Goal: Task Accomplishment & Management: Manage account settings

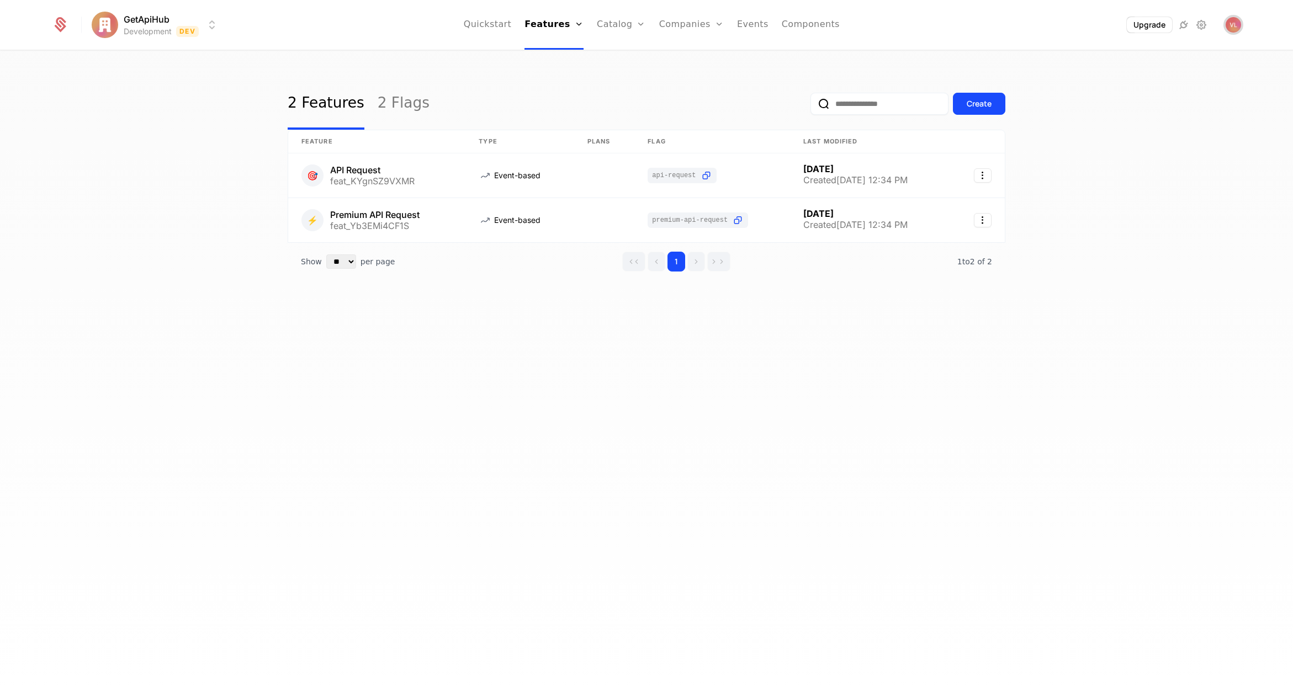
click at [1233, 23] on img "Open user button" at bounding box center [1232, 24] width 15 height 15
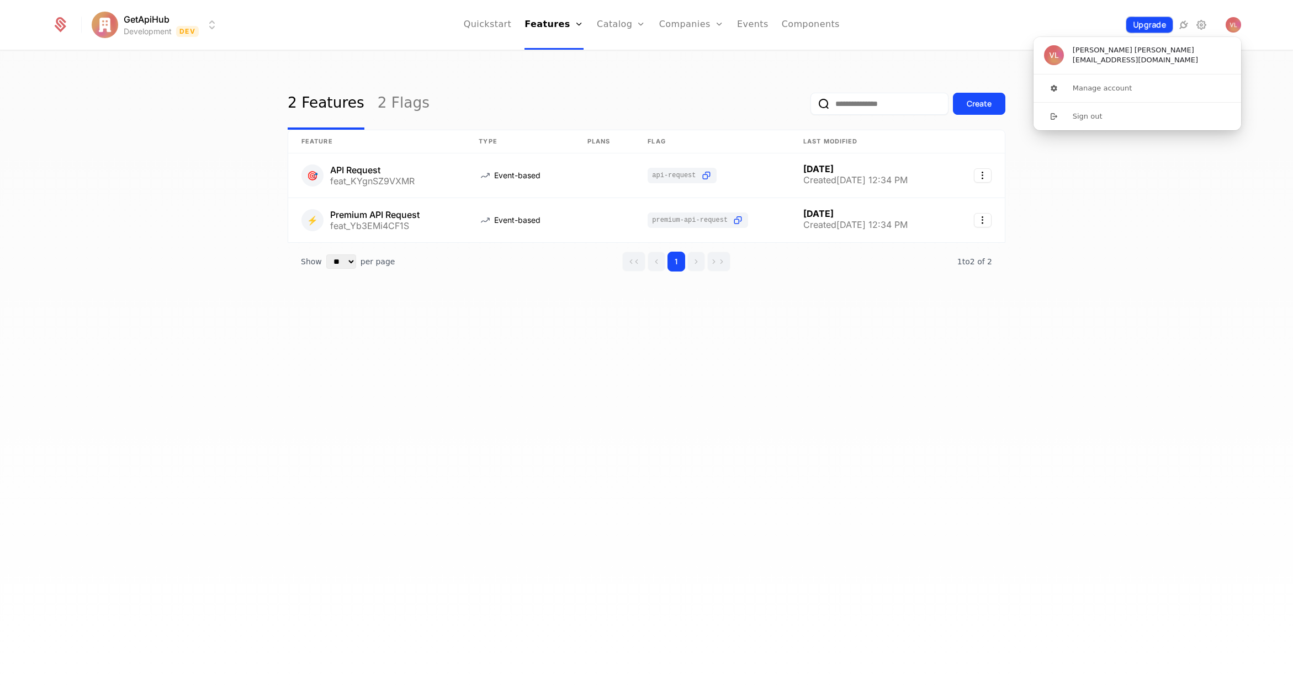
click at [1145, 27] on button "Upgrade" at bounding box center [1149, 25] width 46 height 16
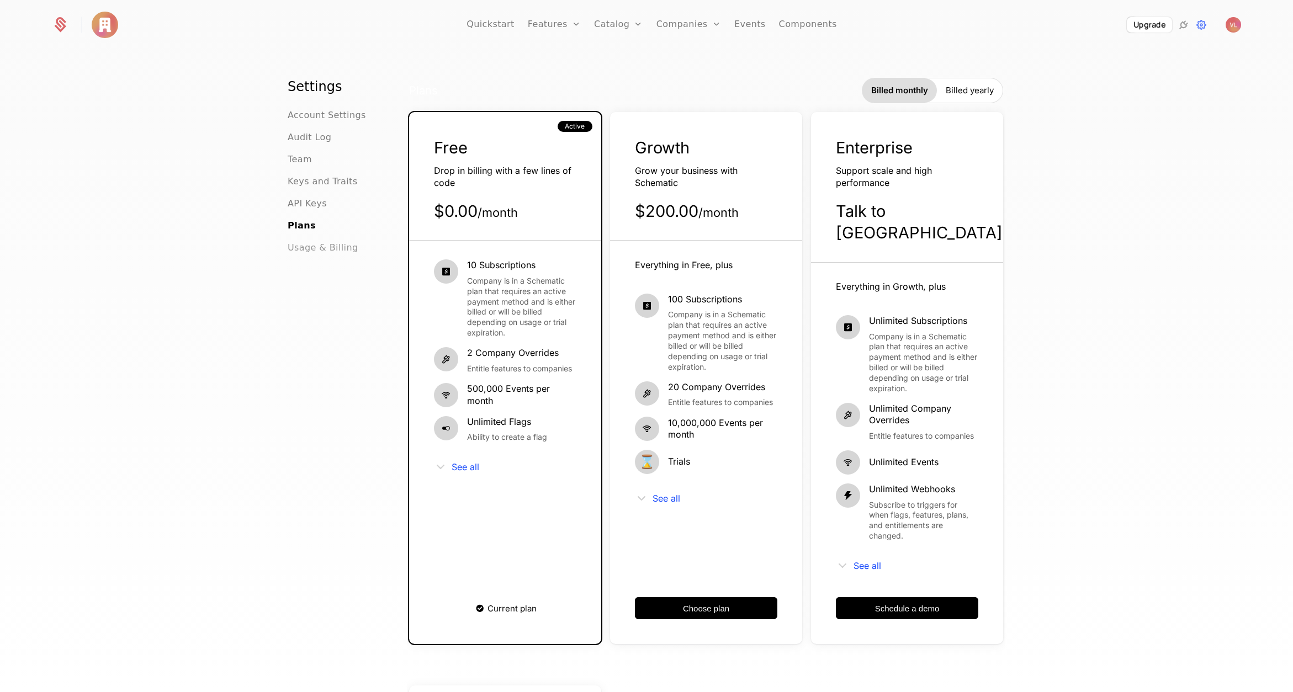
click at [315, 248] on span "Usage & Billing" at bounding box center [323, 247] width 71 height 13
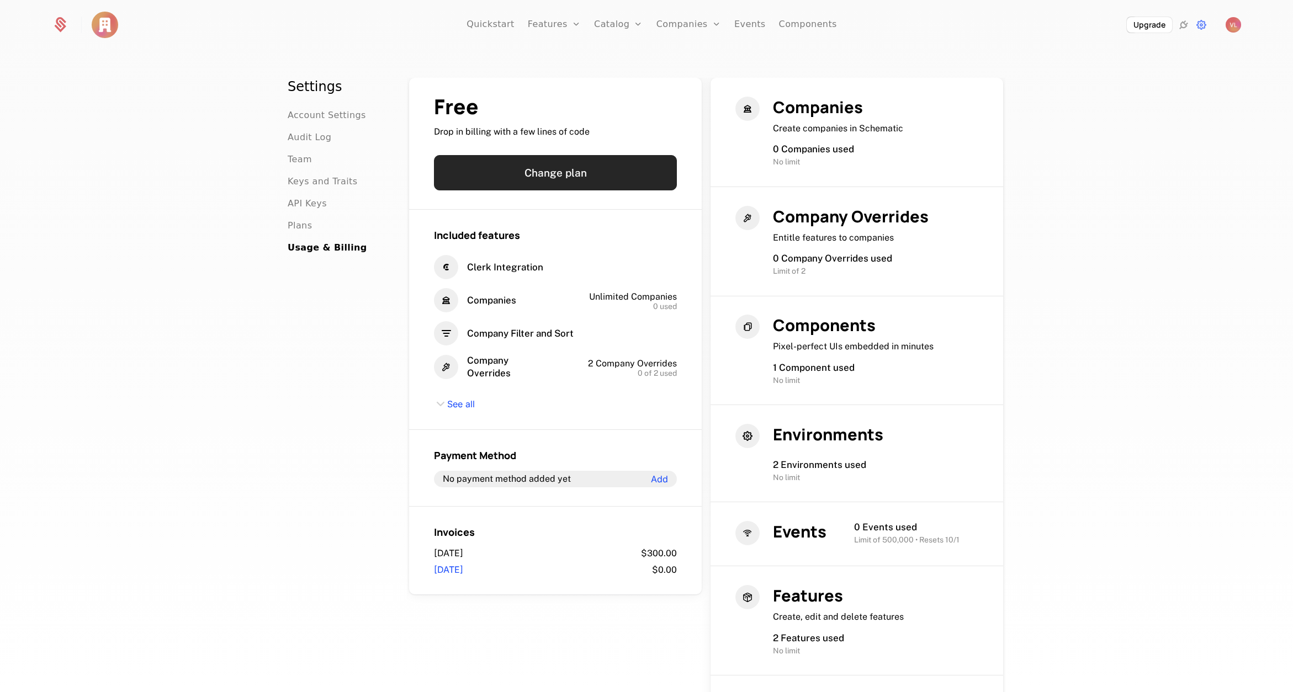
click at [554, 169] on button "Change plan" at bounding box center [555, 172] width 243 height 35
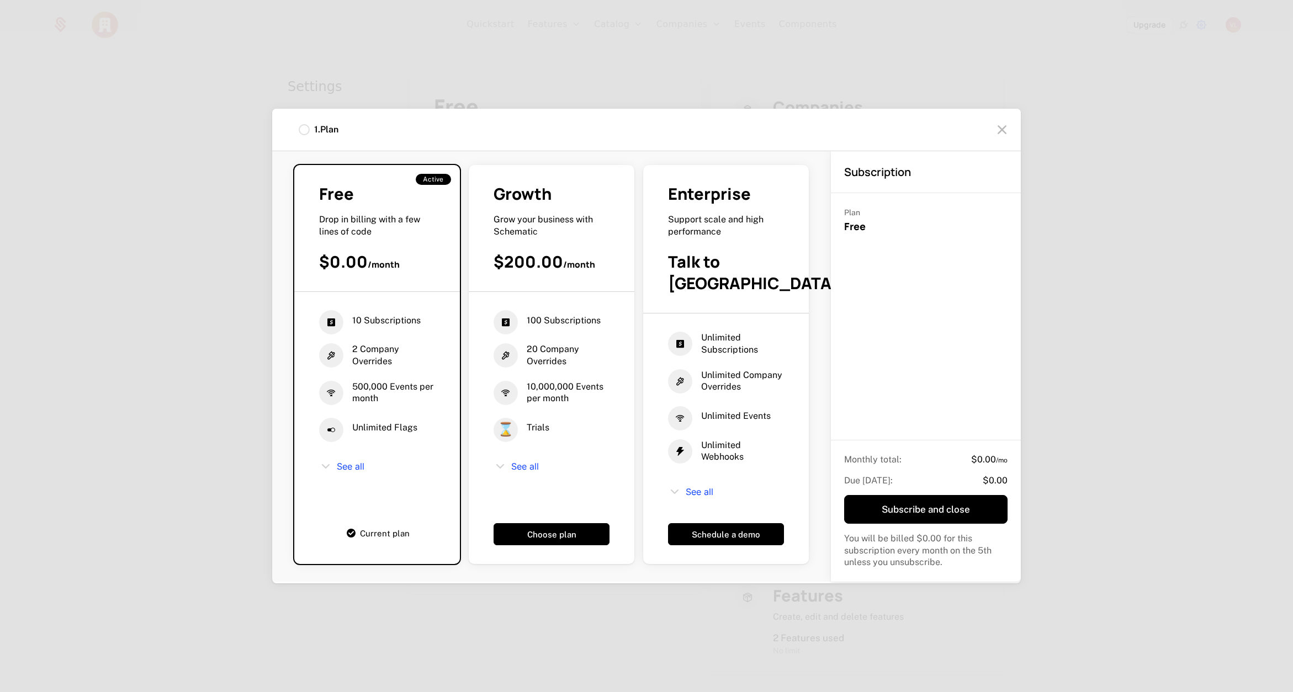
scroll to position [371, 0]
click at [1124, 227] on div "1 . Plan Select plan Choose your base plan Billed monthly Billed yearly Free Dr…" at bounding box center [646, 346] width 1293 height 692
click at [1002, 135] on icon at bounding box center [1002, 130] width 18 height 18
